Goal: Task Accomplishment & Management: Manage account settings

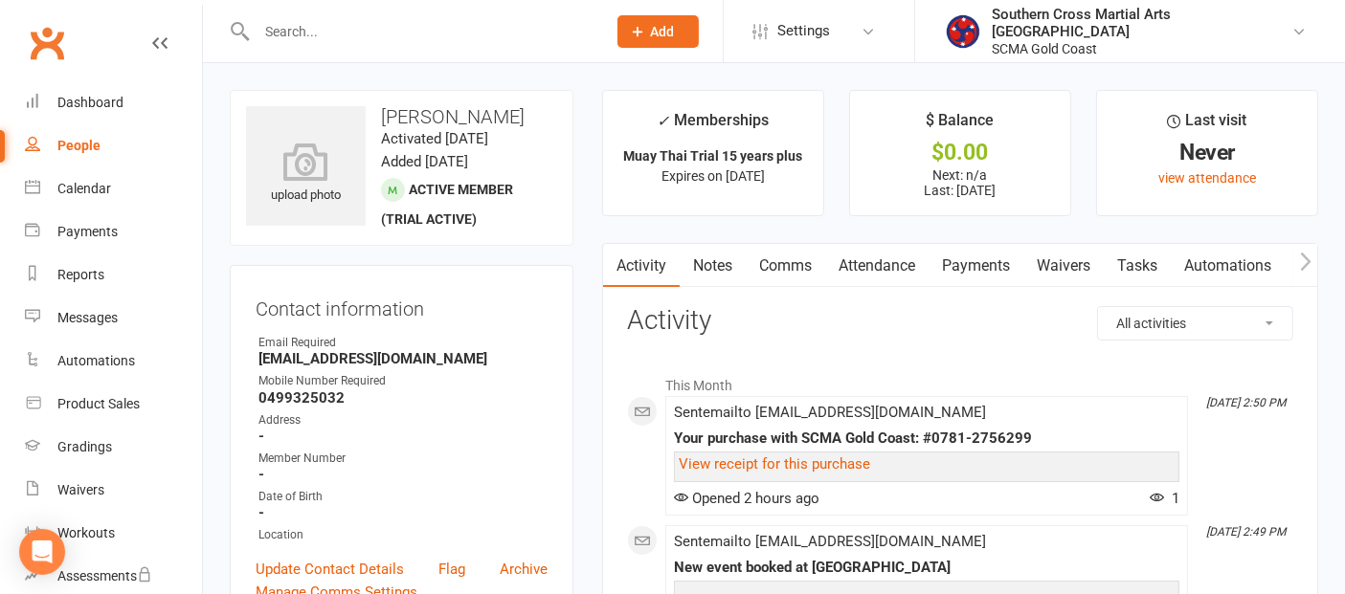
click at [1052, 262] on link "Waivers" at bounding box center [1063, 266] width 80 height 44
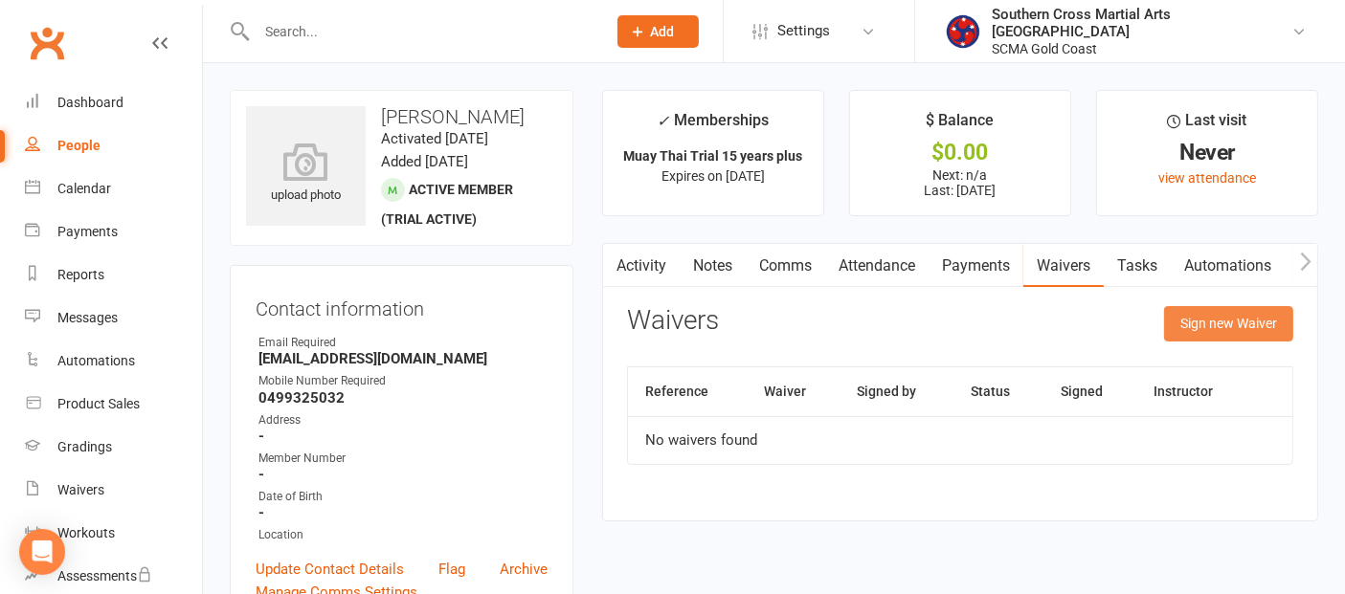
click at [1197, 329] on button "Sign new Waiver" at bounding box center [1228, 323] width 129 height 34
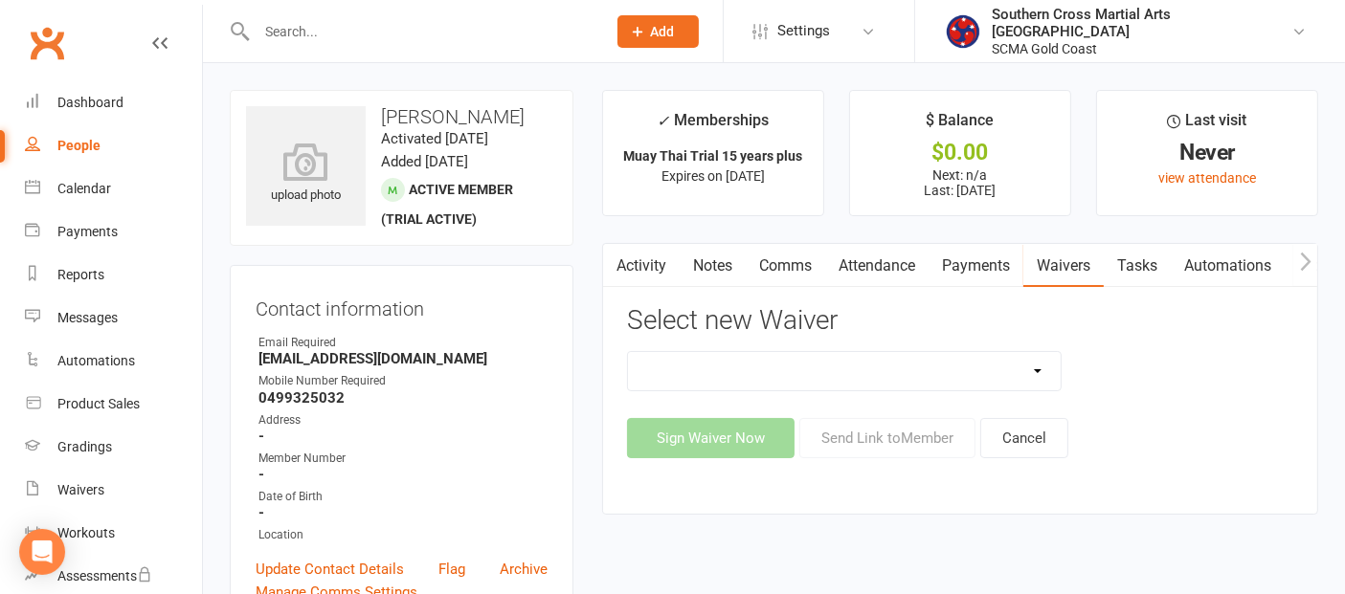
click at [1012, 370] on select "Adult Event Waiver Adult Membership Agreement Adult Membership Level Change BJJ…" at bounding box center [844, 371] width 433 height 38
select select "6219"
click at [628, 352] on select "Adult Event Waiver Adult Membership Agreement Adult Membership Level Change BJJ…" at bounding box center [844, 371] width 433 height 38
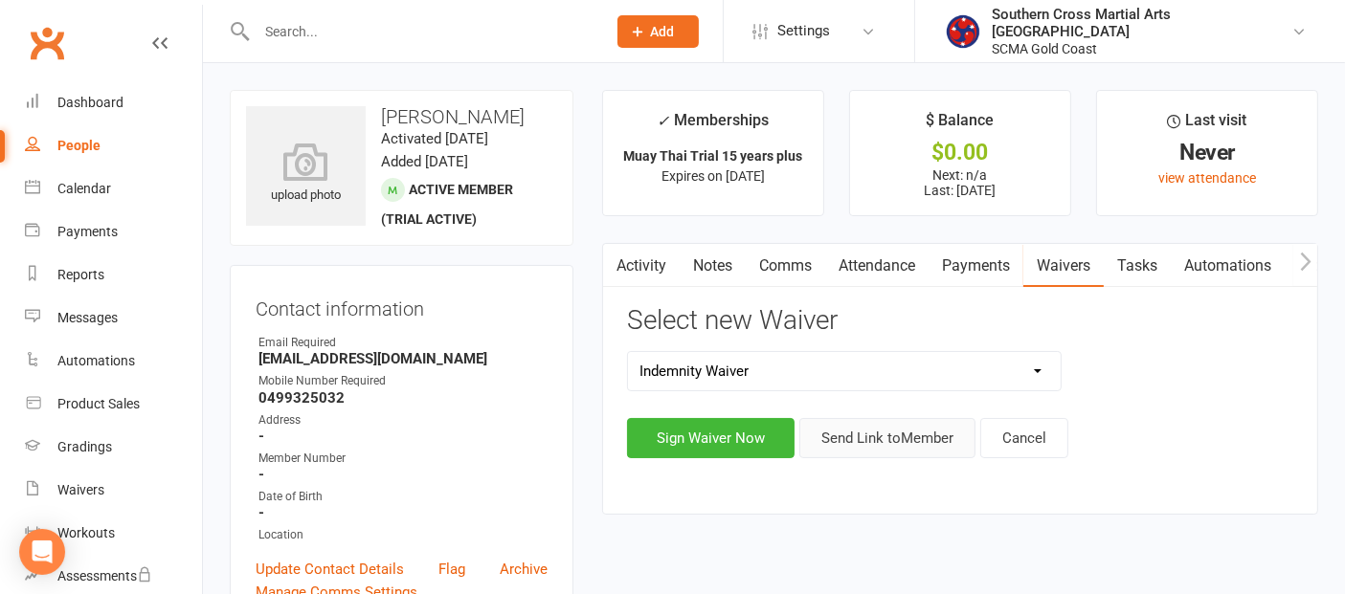
click at [887, 445] on button "Send Link to Member" at bounding box center [887, 438] width 176 height 40
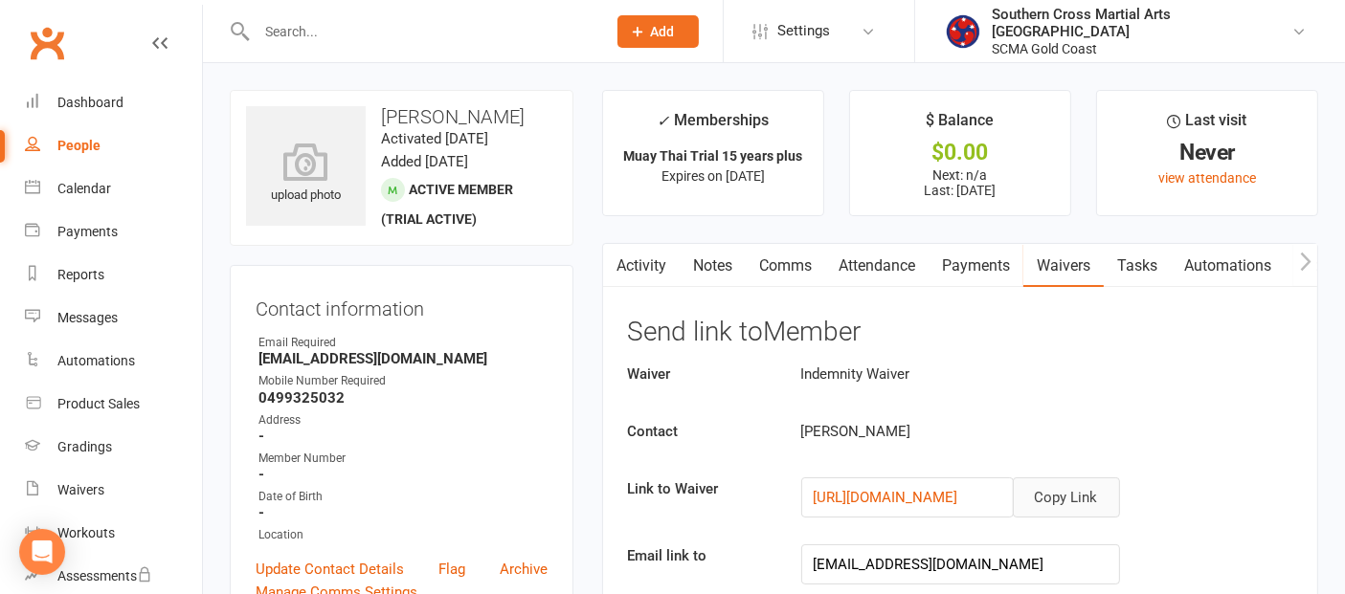
click at [1032, 499] on button "Copy Link" at bounding box center [1066, 498] width 107 height 40
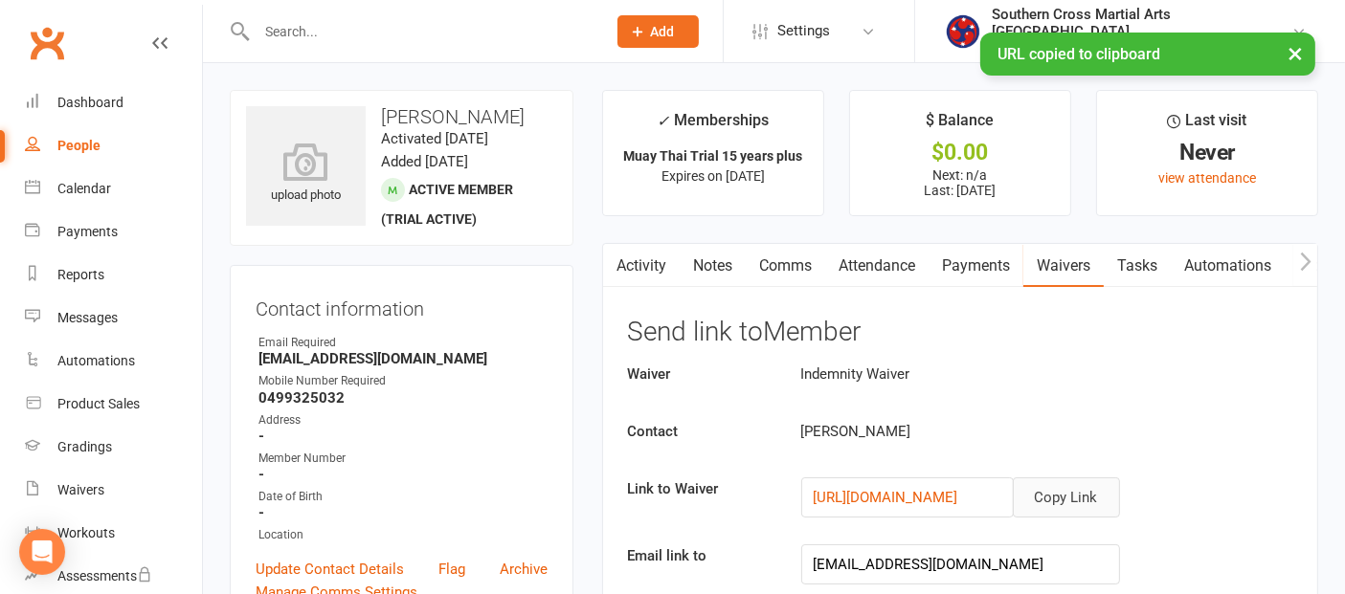
click at [791, 253] on link "Comms" at bounding box center [785, 266] width 79 height 44
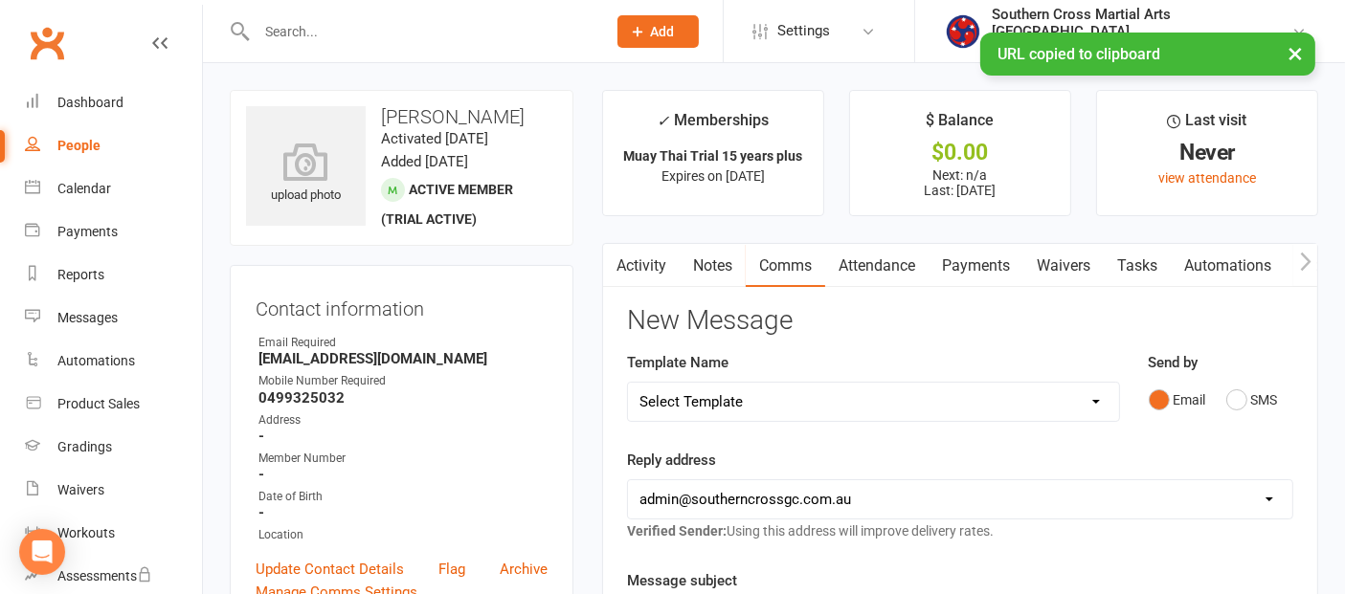
click at [842, 390] on select "Select Template [Email] 11 reasons [Email] 18 Bday [Email] 1 Week no training […" at bounding box center [873, 402] width 491 height 38
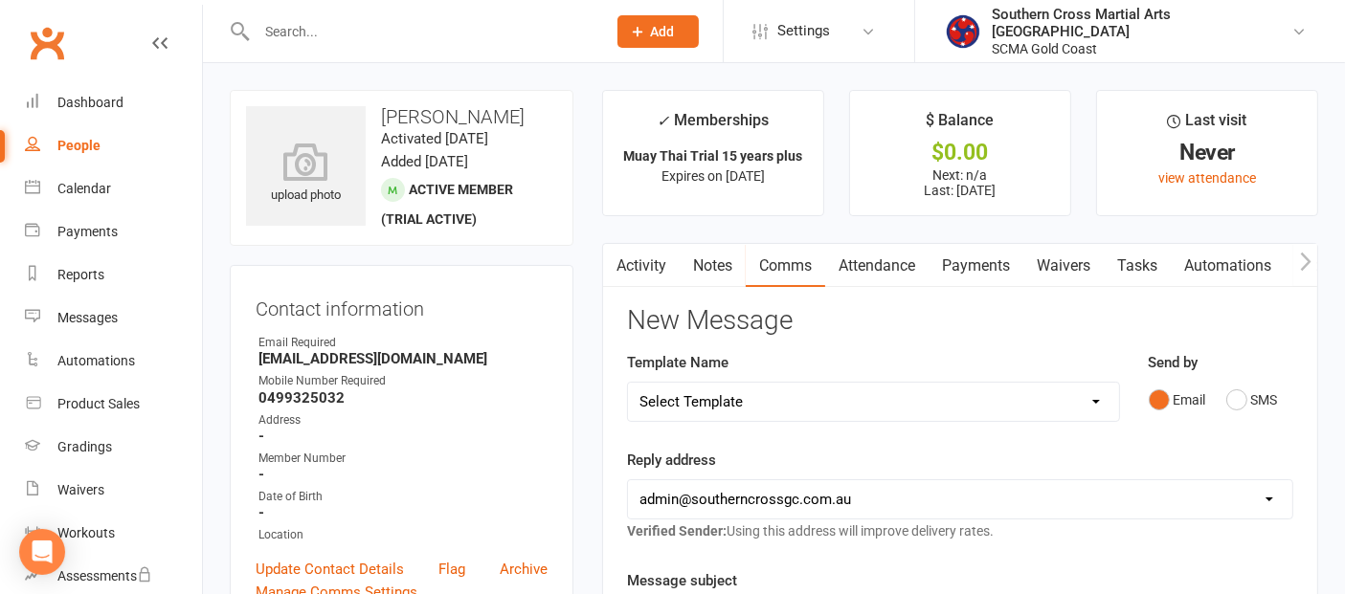
select select "114"
click at [628, 383] on select "Select Template [Email] 11 reasons [Email] 18 Bday [Email] 1 Week no training […" at bounding box center [873, 402] width 491 height 38
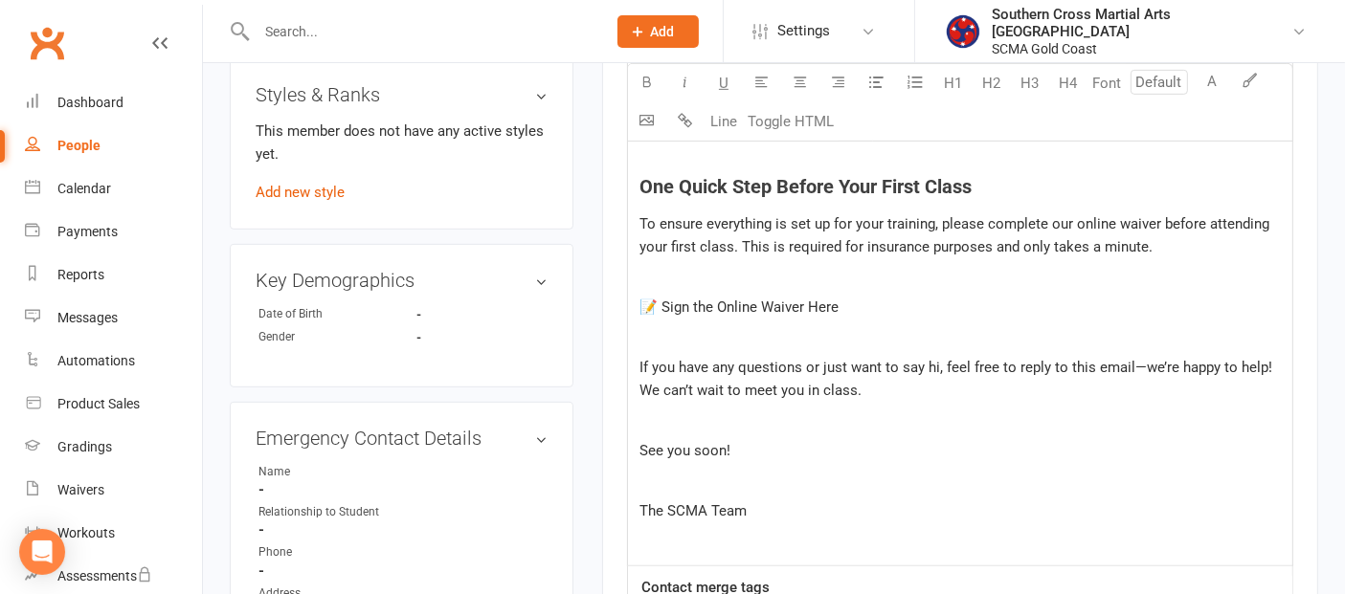
scroll to position [957, 0]
drag, startPoint x: 842, startPoint y: 304, endPoint x: 663, endPoint y: 301, distance: 179.0
click at [663, 301] on p "📝 Sign the Online Waiver Here" at bounding box center [959, 305] width 641 height 23
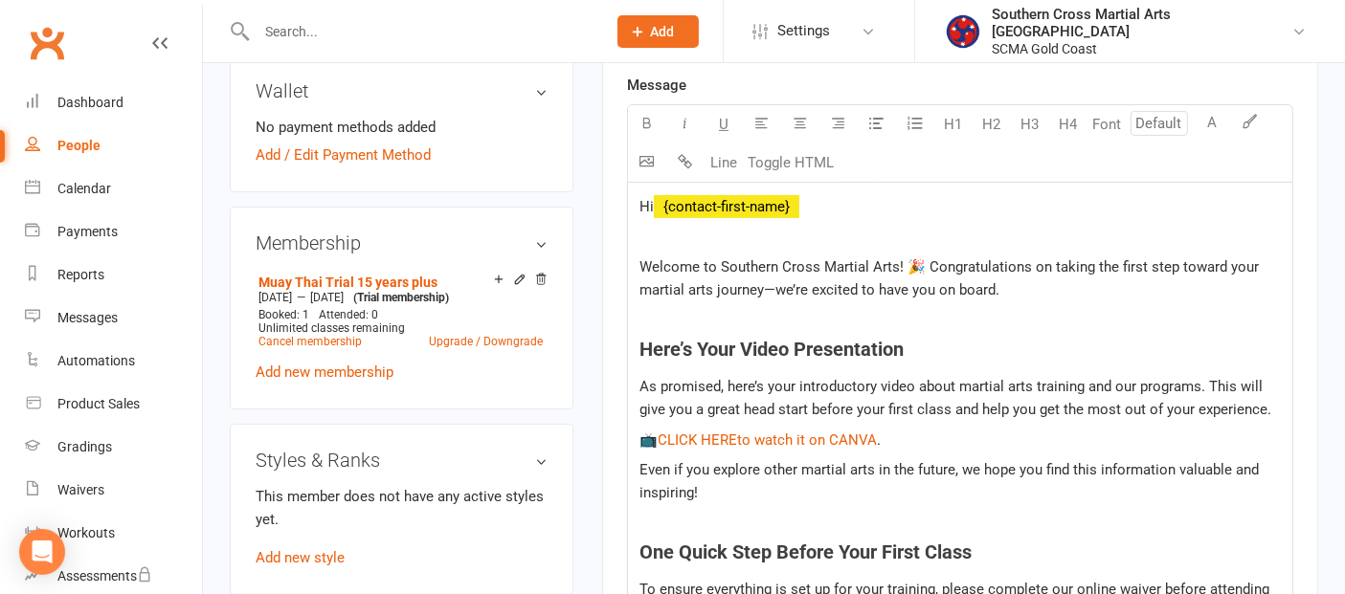
scroll to position [637, 0]
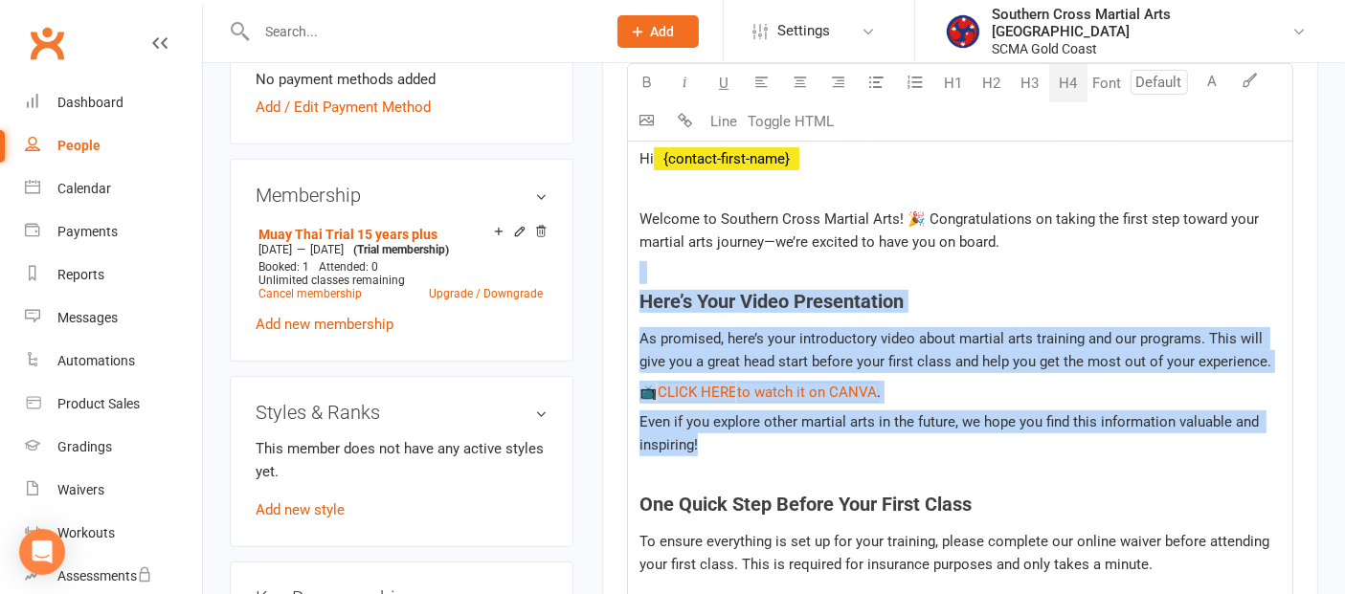
drag, startPoint x: 706, startPoint y: 444, endPoint x: 634, endPoint y: 278, distance: 181.7
click at [634, 278] on div "Hi ﻿ {contact-first-name} Welcome to Southern Cross Martial Arts! 🎉 Congratulat…" at bounding box center [960, 509] width 664 height 749
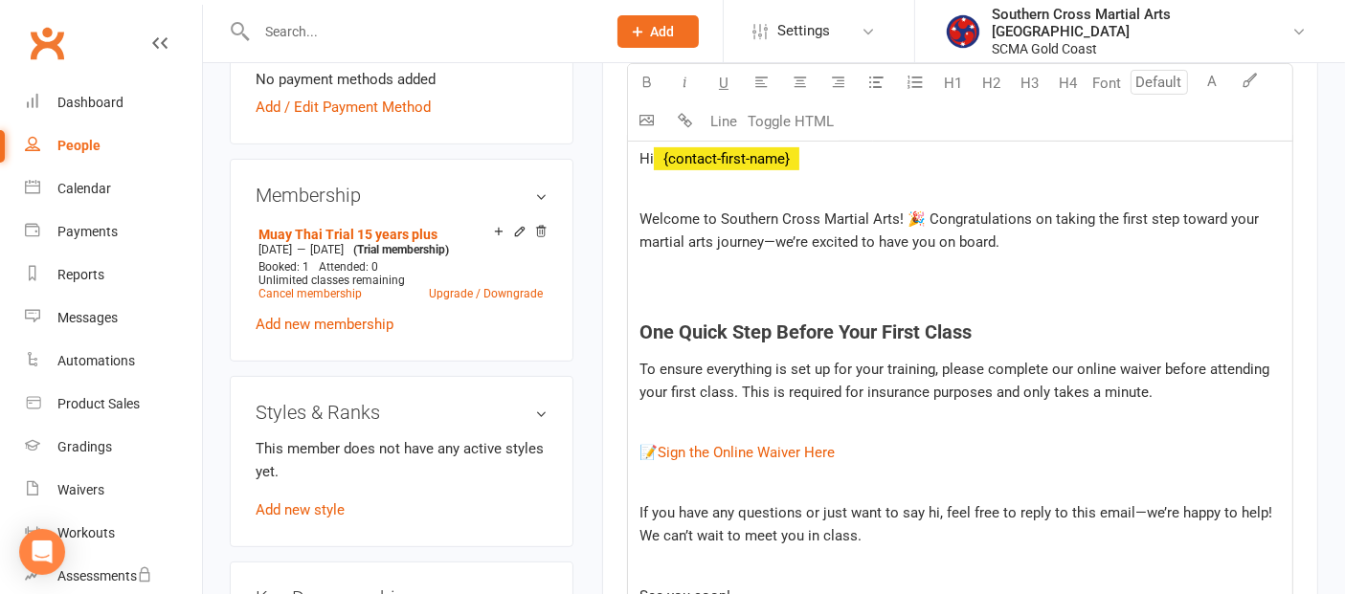
click at [899, 211] on span "Welcome to Southern Cross Martial Arts! 🎉 Congratulations on taking the first s…" at bounding box center [950, 231] width 623 height 40
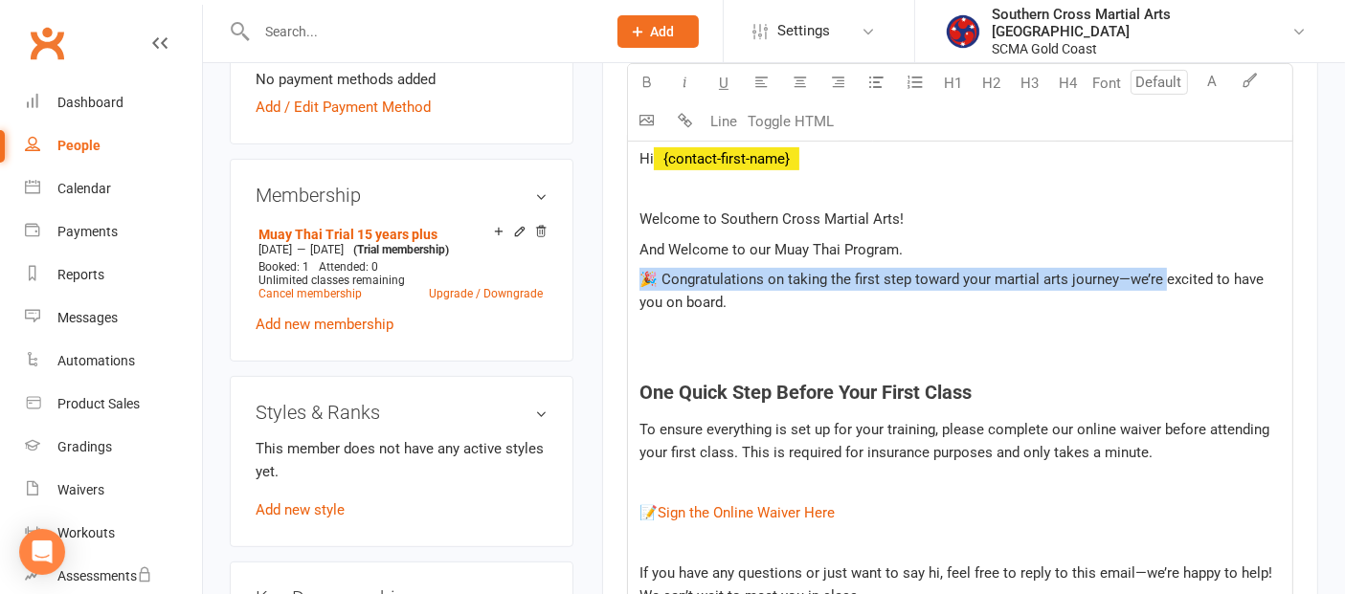
drag, startPoint x: 1159, startPoint y: 278, endPoint x: 647, endPoint y: 277, distance: 512.0
click at [647, 277] on span "🎉 Congratulations on taking the first step toward your martial arts journey—we’…" at bounding box center [953, 291] width 628 height 40
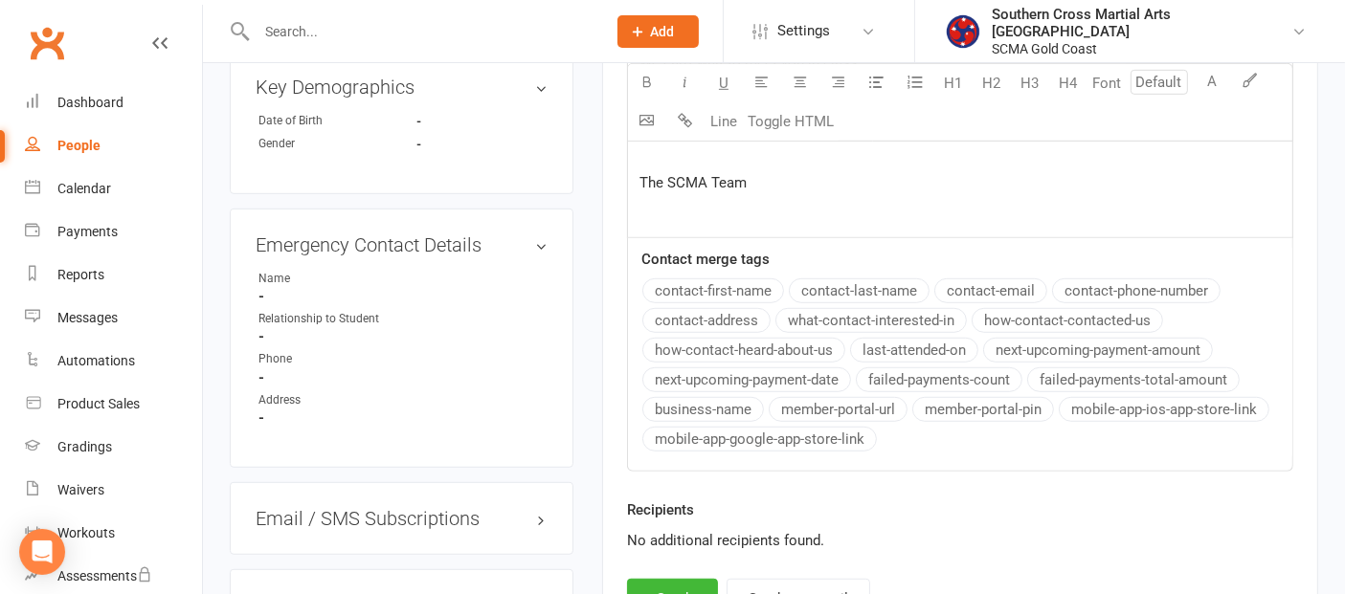
scroll to position [1382, 0]
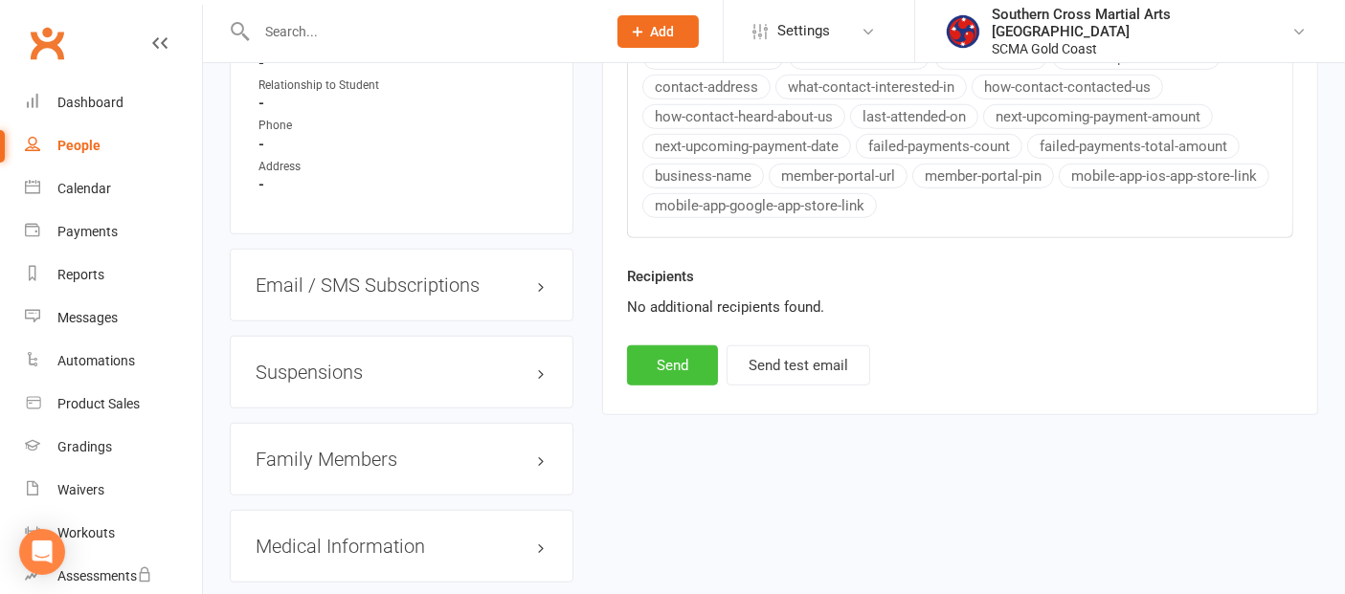
click at [673, 366] on button "Send" at bounding box center [672, 365] width 91 height 40
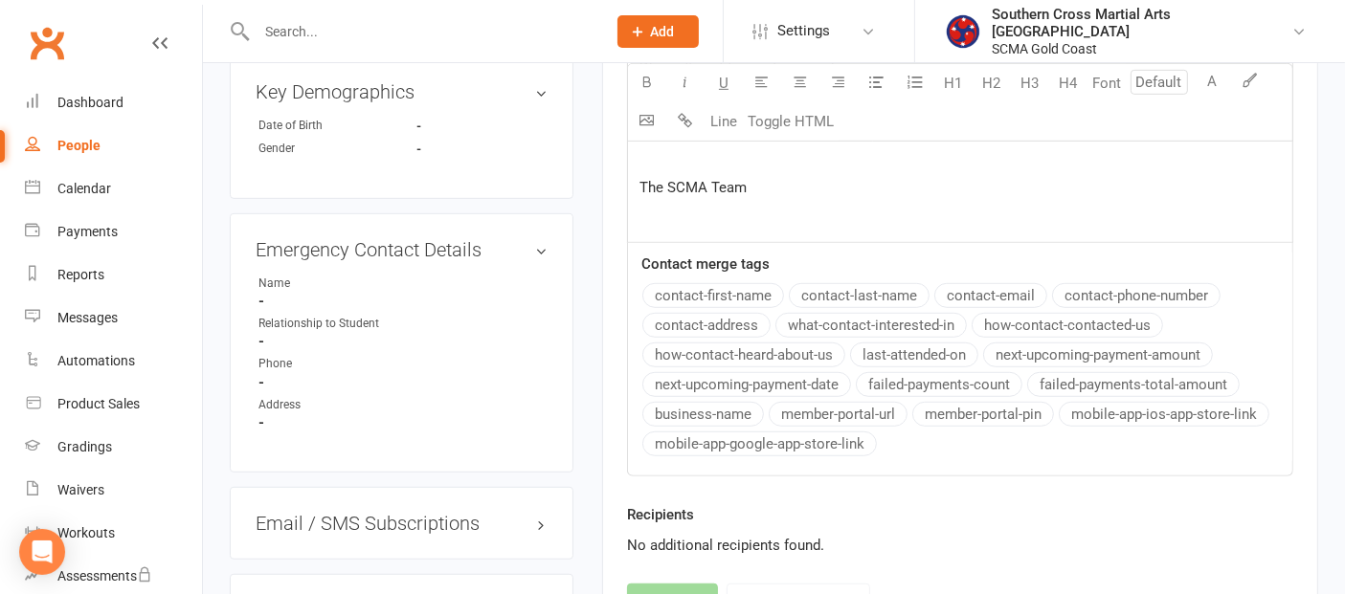
select select
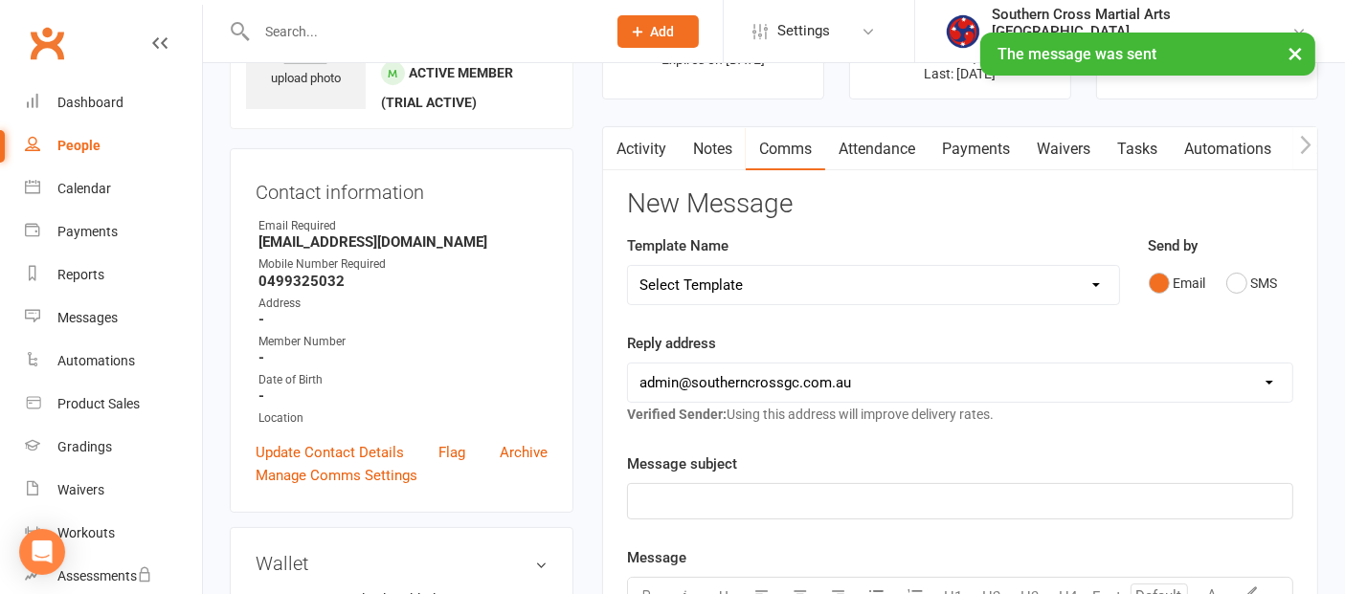
scroll to position [0, 0]
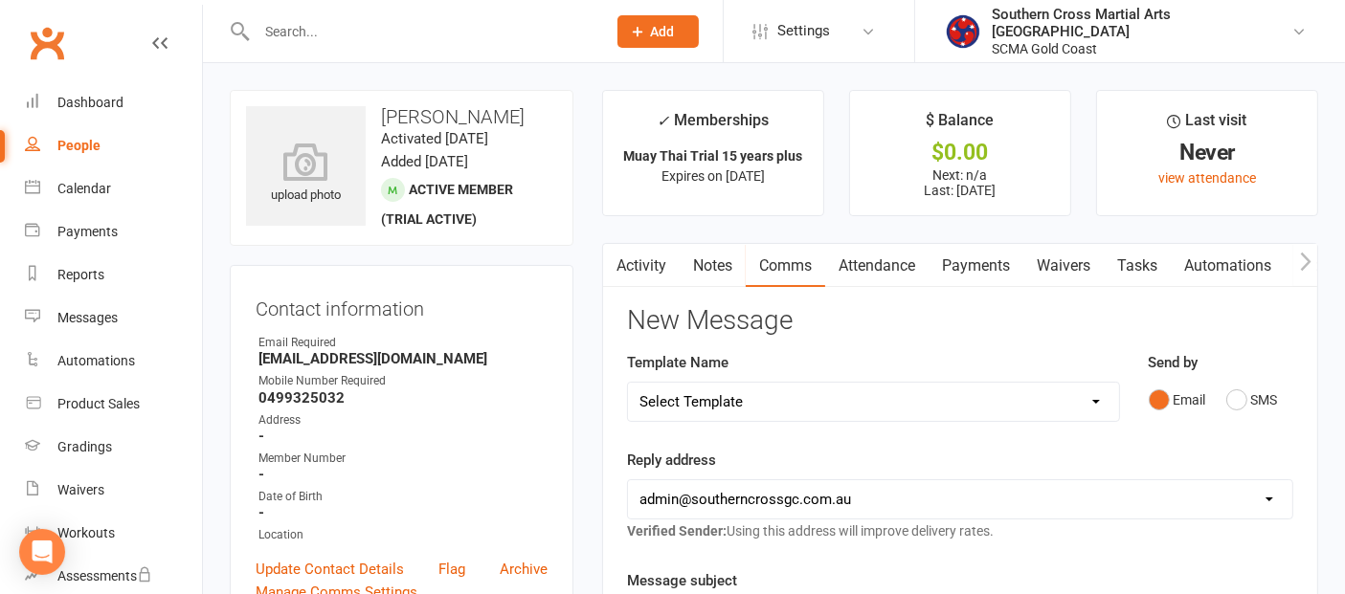
drag, startPoint x: 384, startPoint y: 120, endPoint x: 495, endPoint y: 113, distance: 111.2
click at [495, 113] on h3 "[PERSON_NAME]" at bounding box center [401, 116] width 311 height 21
copy h3 "[PERSON_NAME]"
click at [902, 266] on link "Attendance" at bounding box center [876, 266] width 103 height 44
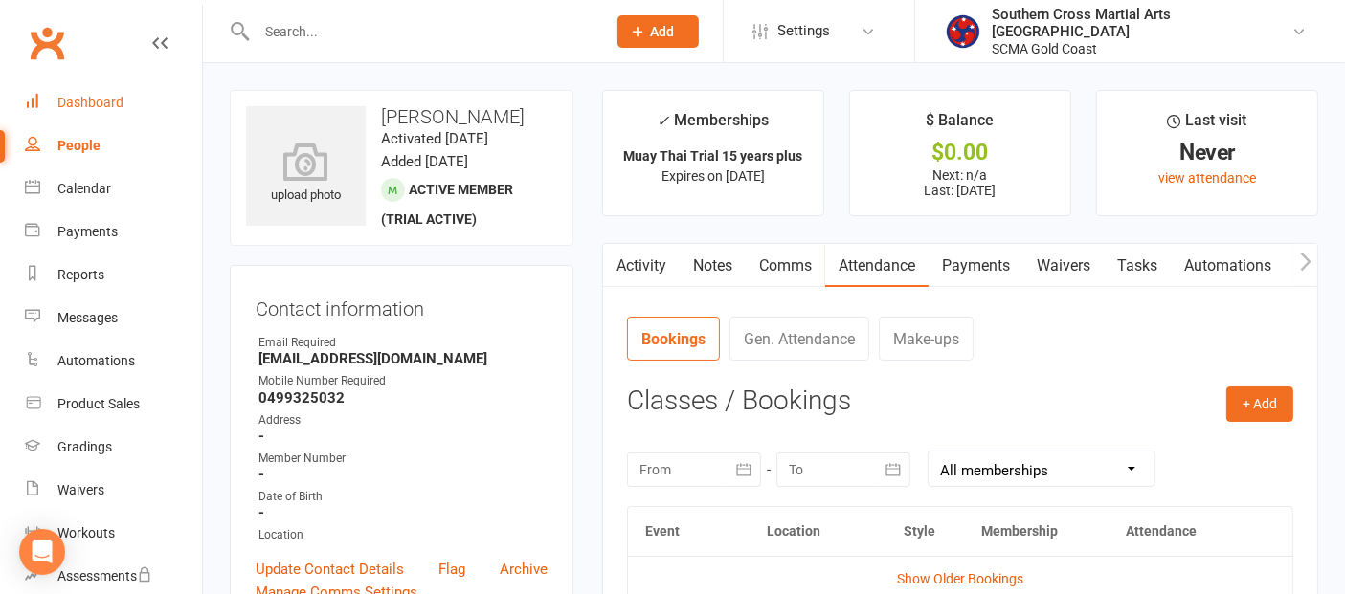
click at [108, 105] on div "Dashboard" at bounding box center [90, 102] width 66 height 15
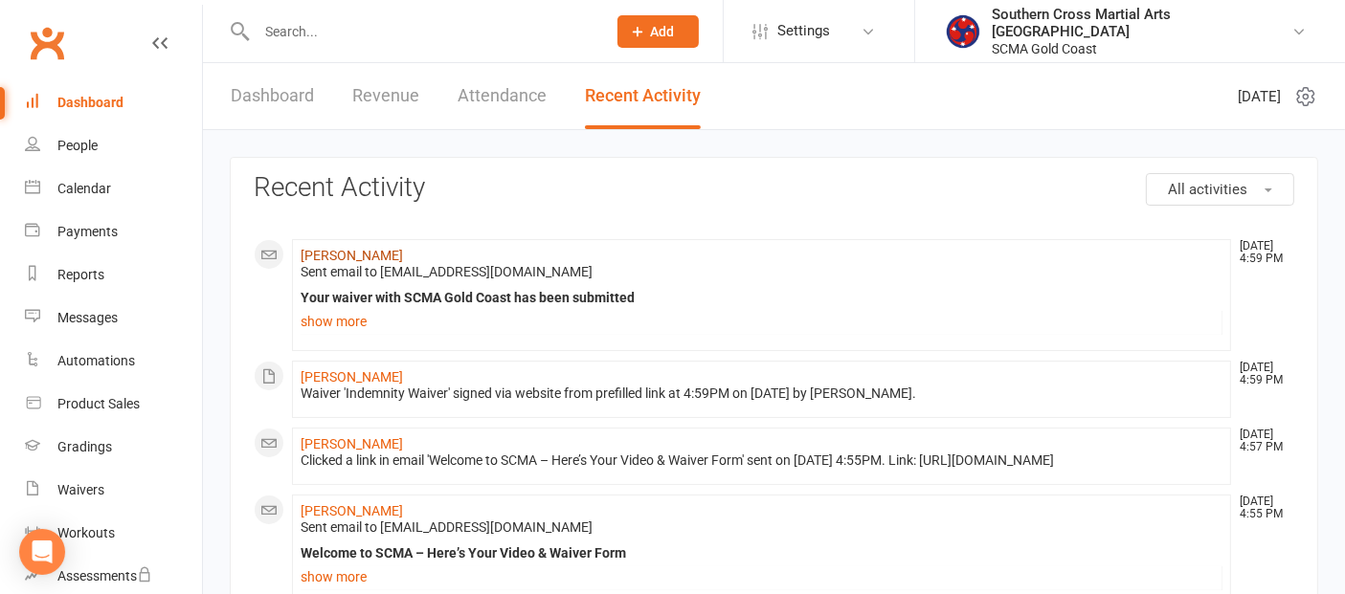
click at [369, 253] on link "[PERSON_NAME]" at bounding box center [352, 255] width 102 height 15
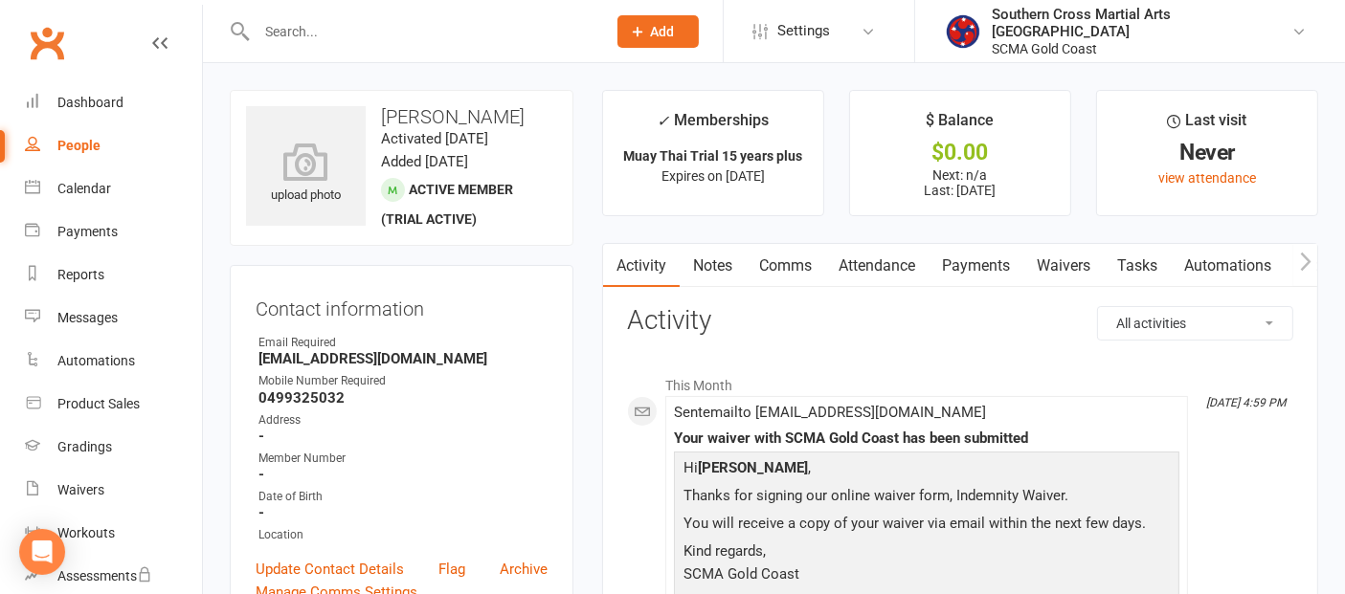
click at [905, 256] on link "Attendance" at bounding box center [876, 266] width 103 height 44
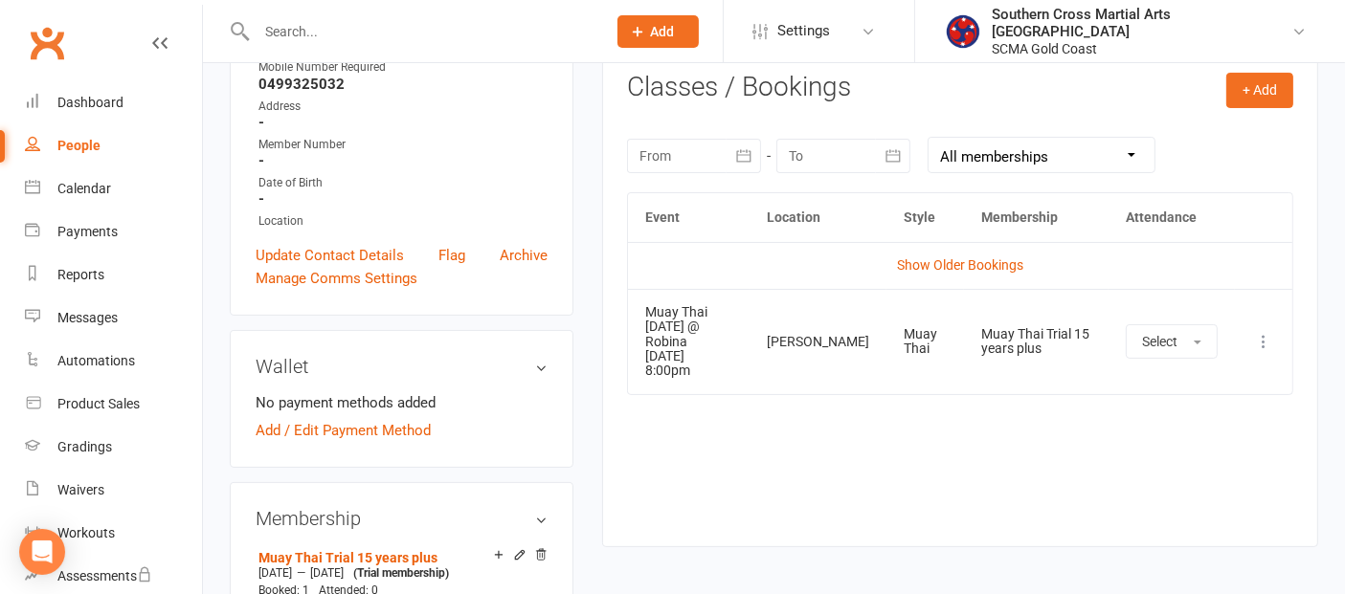
scroll to position [319, 0]
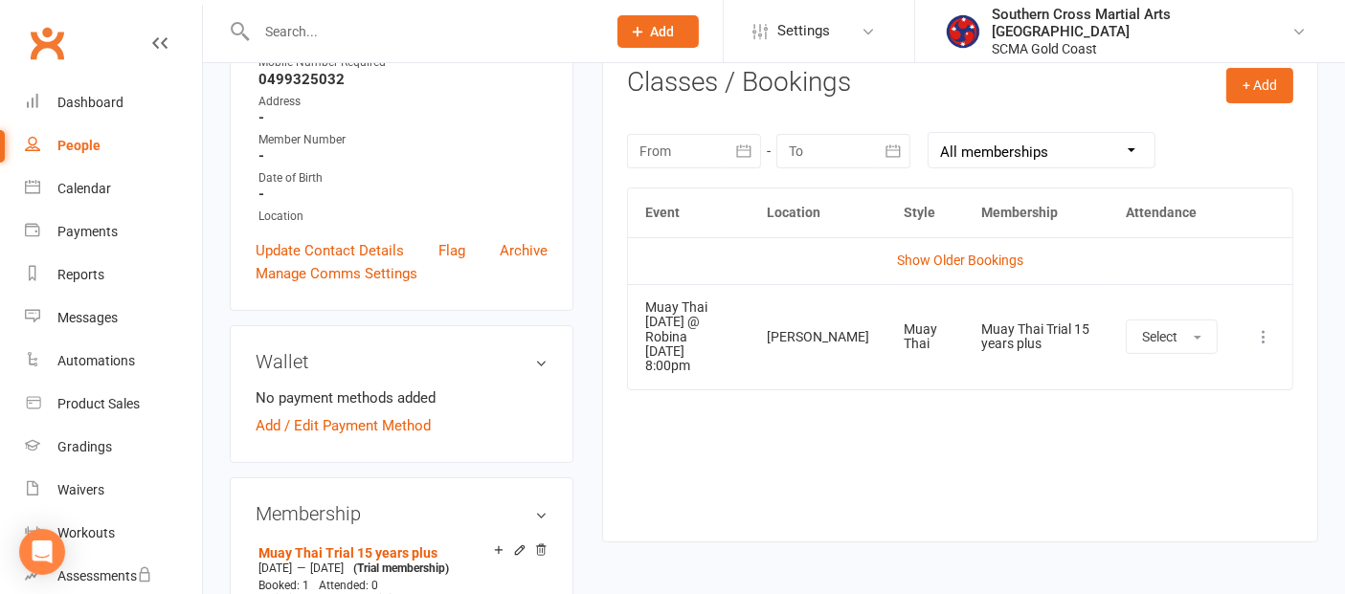
click at [77, 147] on div "People" at bounding box center [78, 145] width 43 height 15
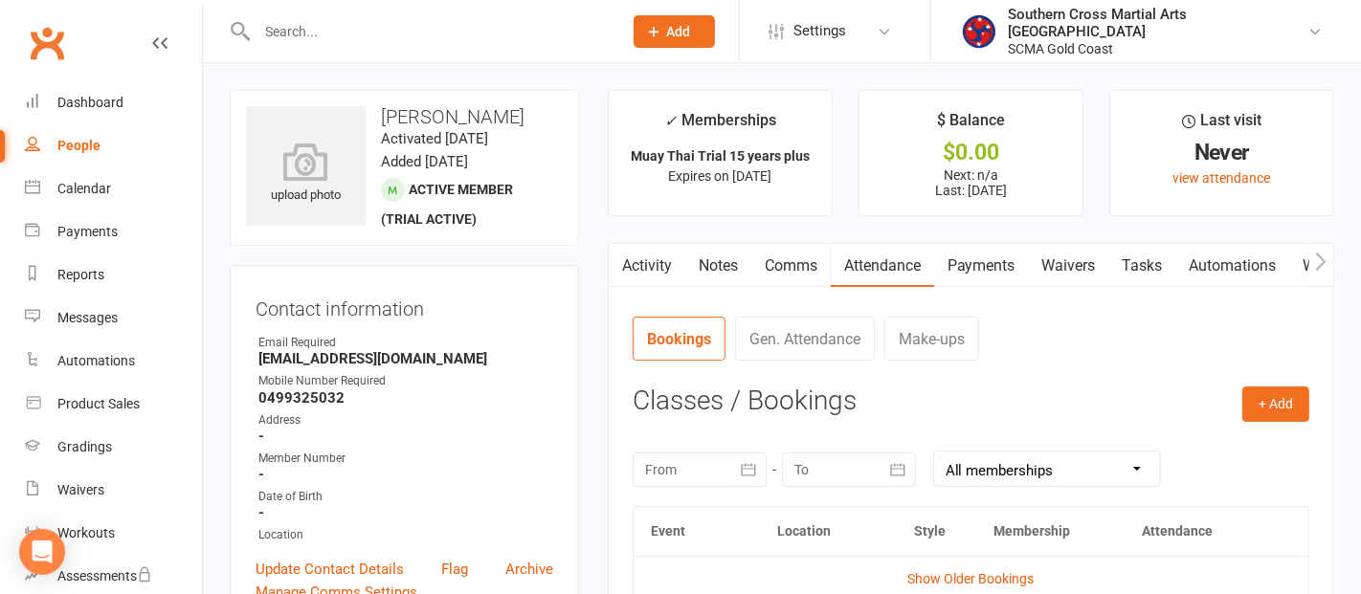
select select "100"
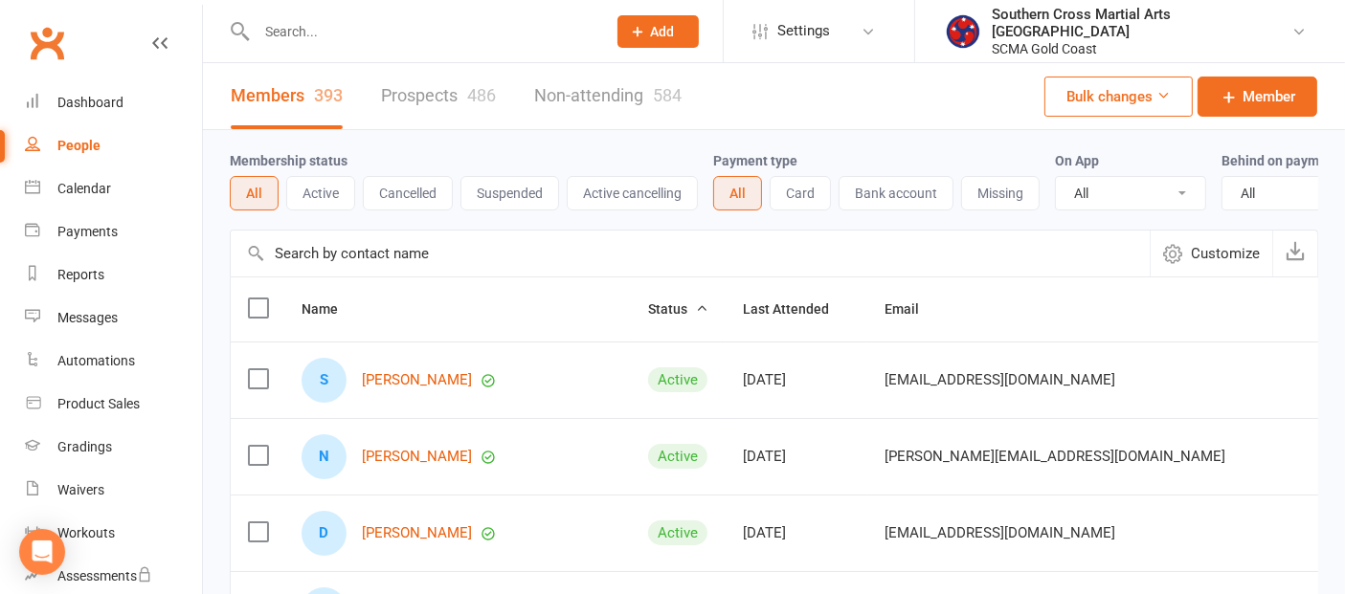
click at [386, 274] on input "text" at bounding box center [690, 254] width 919 height 46
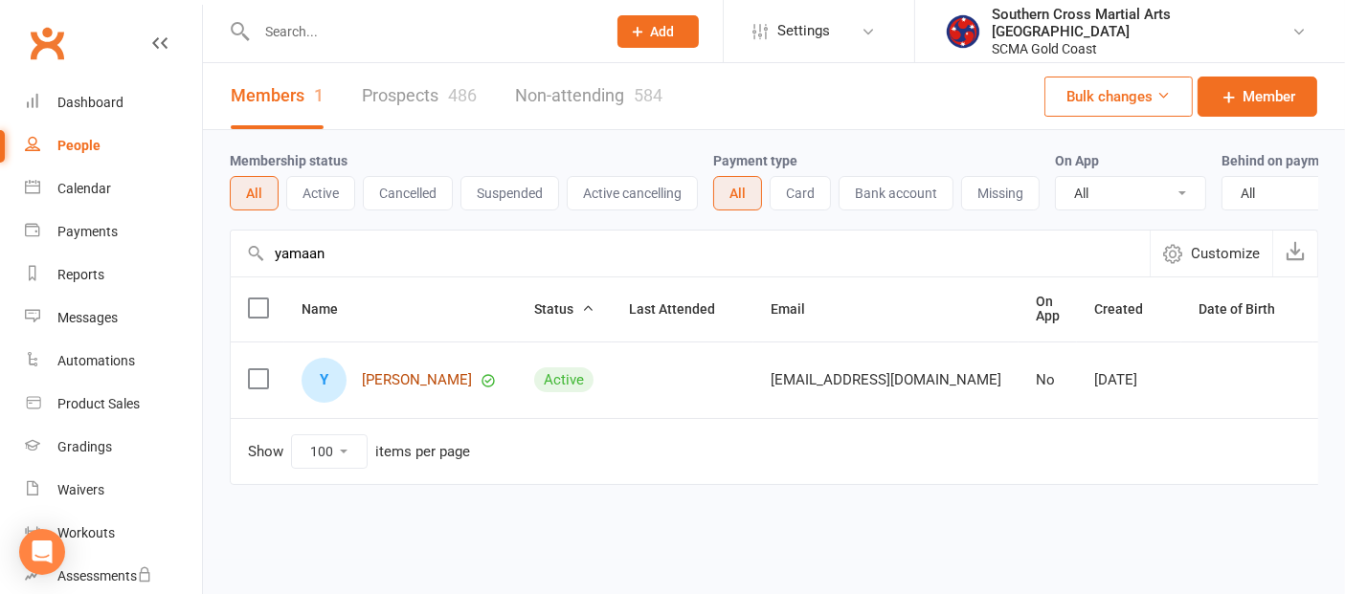
type input "yamaan"
click at [403, 389] on link "[PERSON_NAME]" at bounding box center [417, 380] width 110 height 16
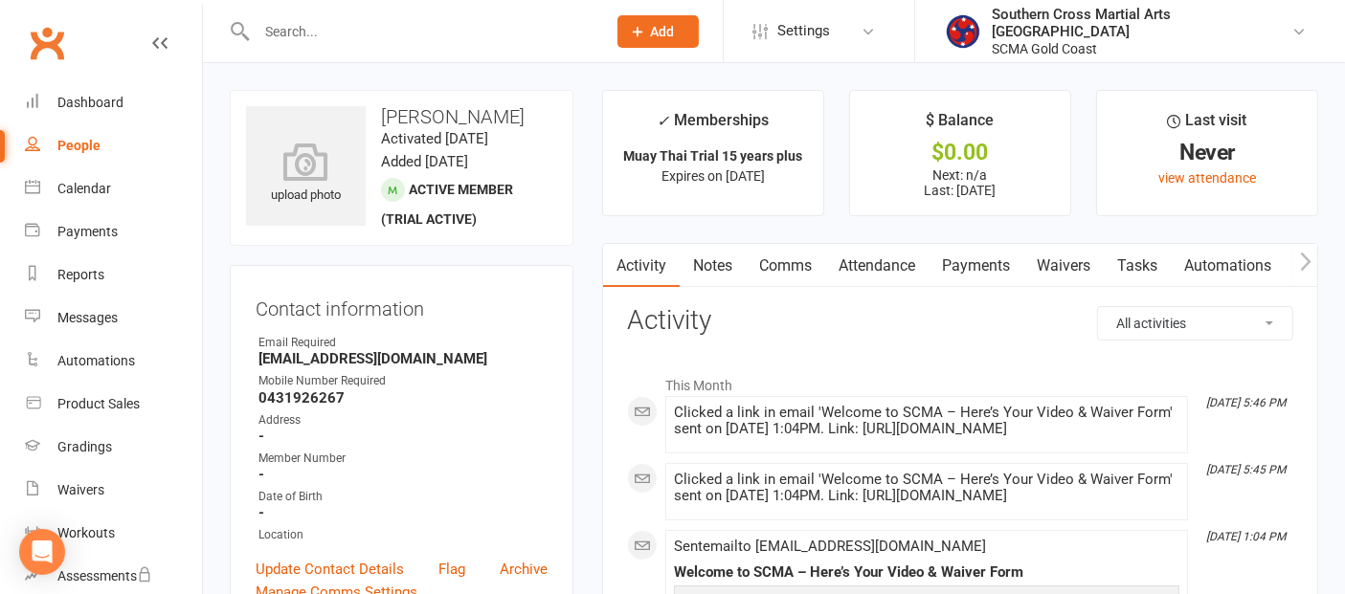
click at [1068, 252] on link "Waivers" at bounding box center [1063, 266] width 80 height 44
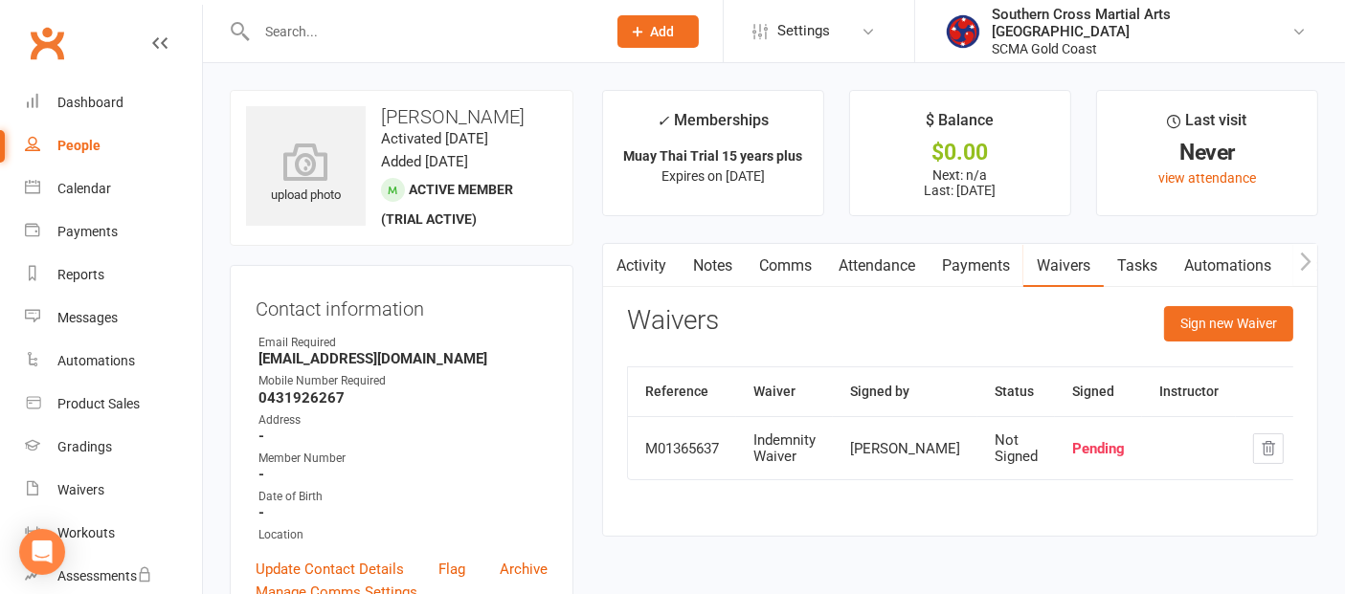
drag, startPoint x: 616, startPoint y: 259, endPoint x: 632, endPoint y: 257, distance: 15.4
click at [618, 258] on icon "button" at bounding box center [615, 262] width 11 height 20
click at [656, 268] on link "Activity" at bounding box center [641, 266] width 77 height 44
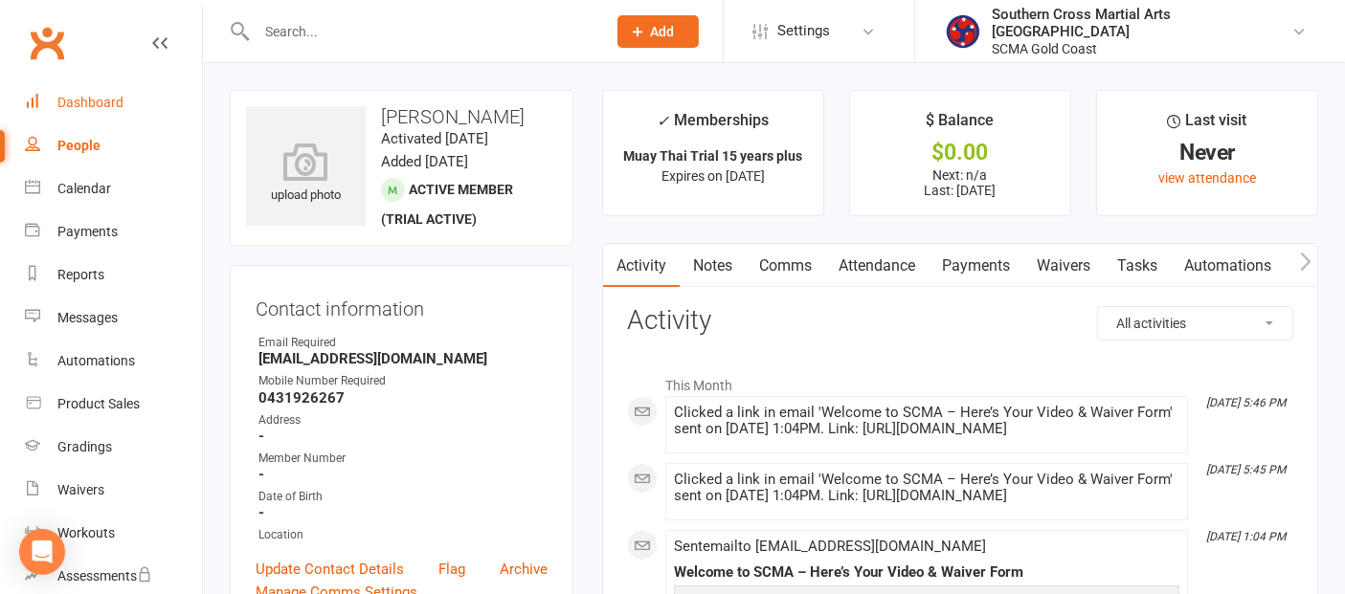
click at [68, 105] on div "Dashboard" at bounding box center [90, 102] width 66 height 15
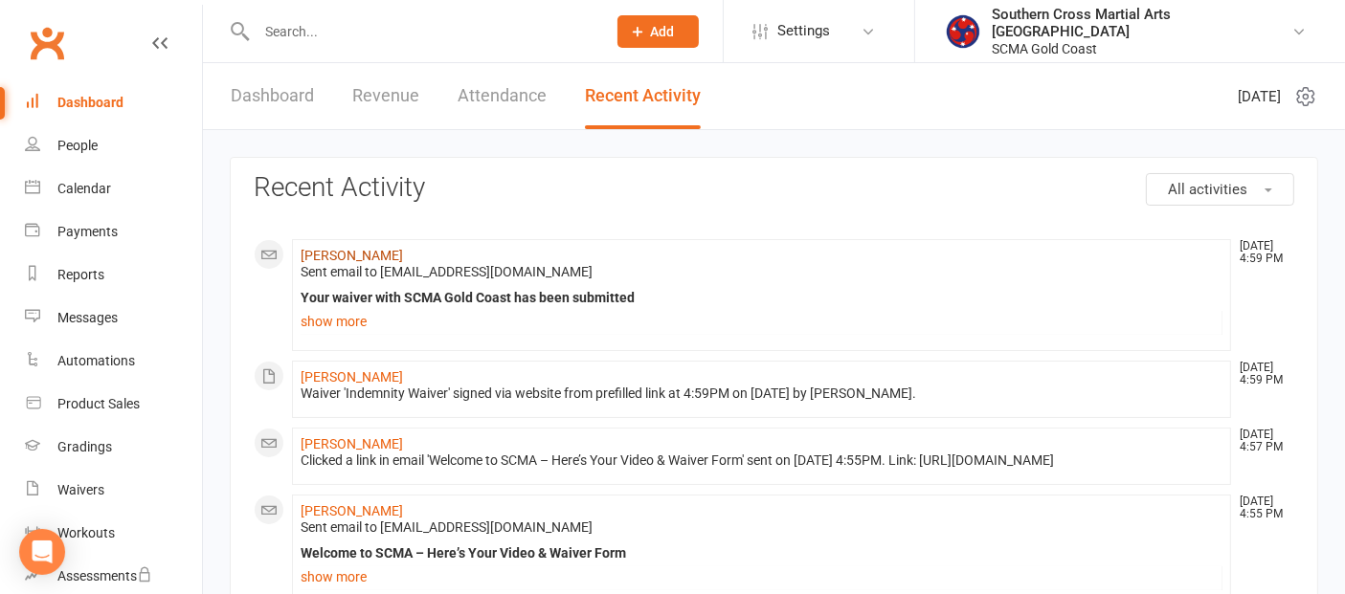
click at [374, 258] on link "[PERSON_NAME]" at bounding box center [352, 255] width 102 height 15
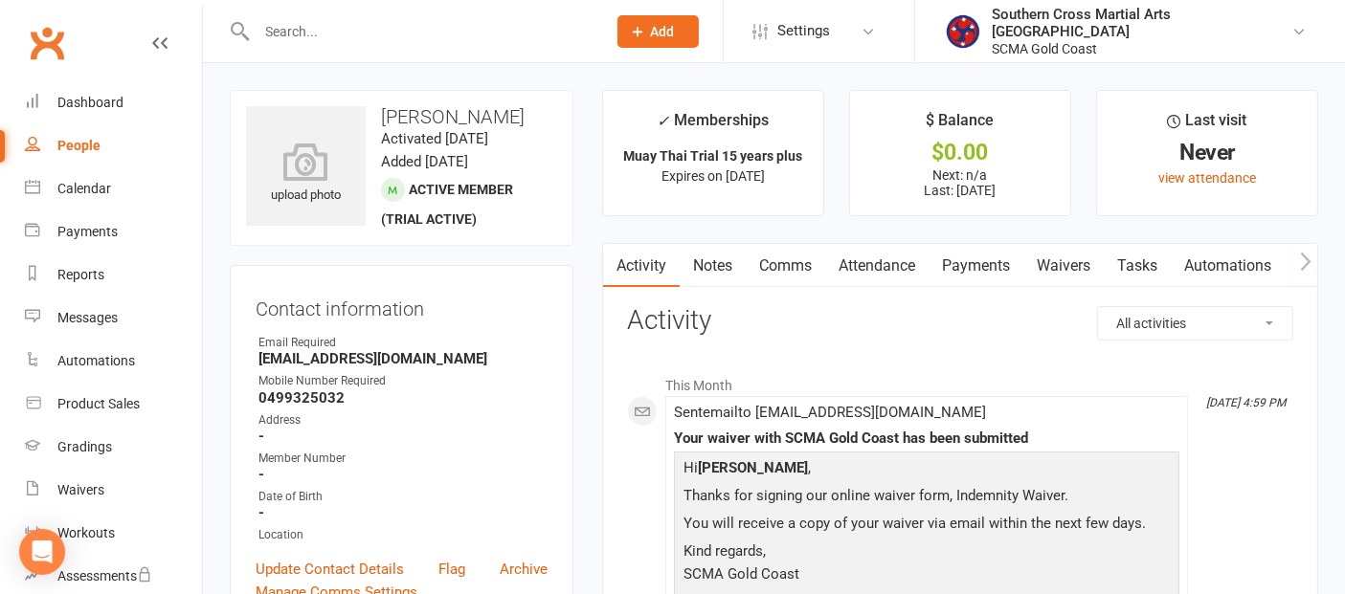
drag, startPoint x: 502, startPoint y: 117, endPoint x: 384, endPoint y: 125, distance: 119.0
click at [384, 125] on h3 "[PERSON_NAME]" at bounding box center [401, 116] width 311 height 21
copy h3 "[PERSON_NAME]"
